Goal: Information Seeking & Learning: Learn about a topic

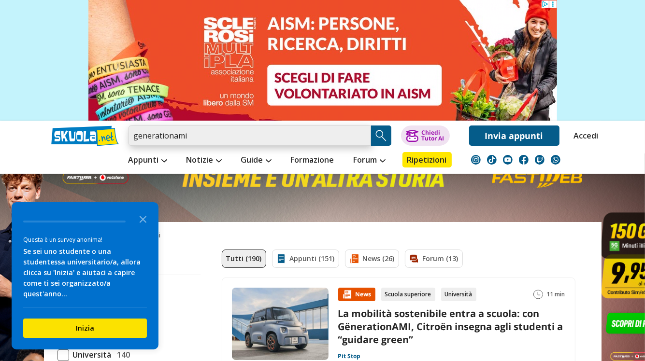
click at [245, 129] on input "generationami" at bounding box center [249, 136] width 242 height 20
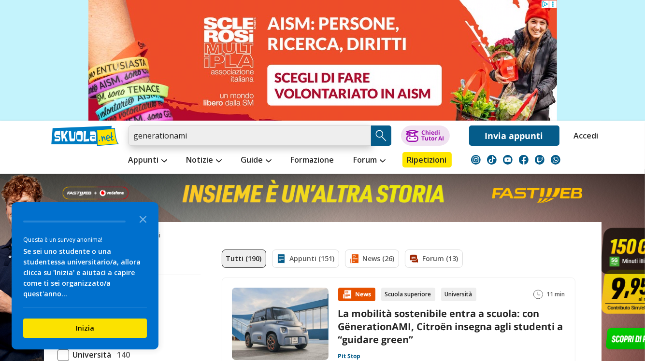
click at [245, 129] on input "generationami" at bounding box center [249, 136] width 242 height 20
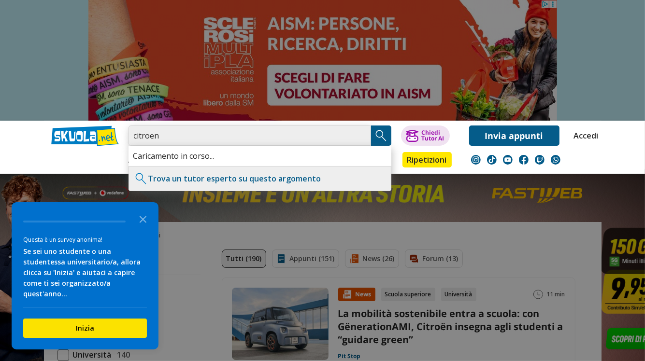
type input "citroen"
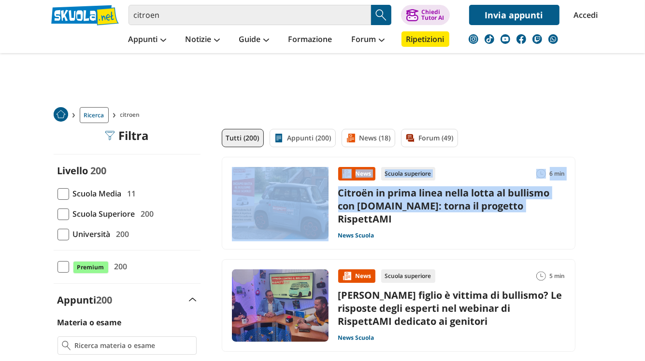
click at [415, 217] on div "News Scuola superiore 6 min News Scuola superiore 6 min Citroën in prima linea …" at bounding box center [399, 203] width 354 height 93
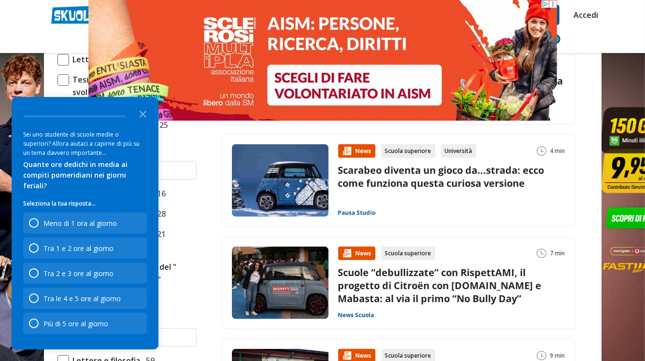
scroll to position [330, 0]
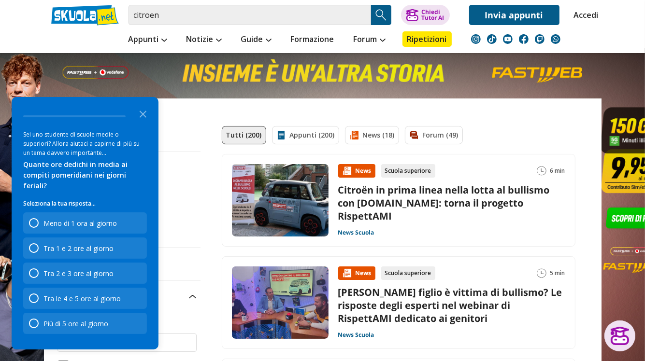
scroll to position [0, 0]
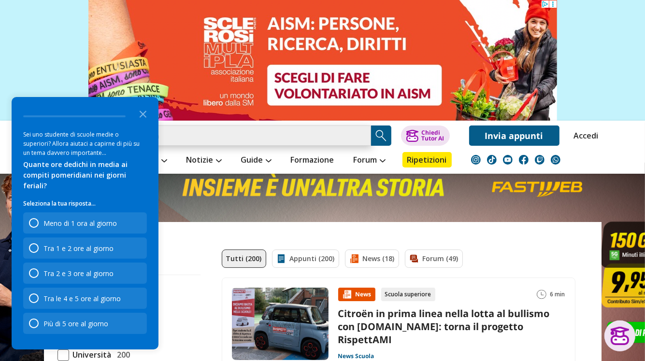
click at [264, 137] on input "citroen" at bounding box center [249, 136] width 242 height 20
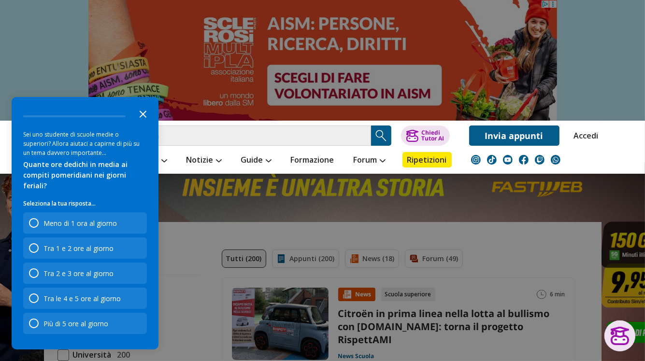
click at [146, 123] on icon "Close the survey" at bounding box center [142, 113] width 19 height 19
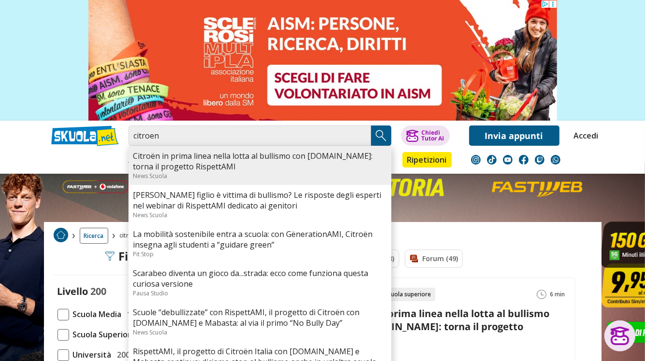
click at [205, 170] on link "Citroën in prima linea nella lotta al bullismo con [DOMAIN_NAME]: torna il prog…" at bounding box center [259, 161] width 253 height 21
